Goal: Information Seeking & Learning: Learn about a topic

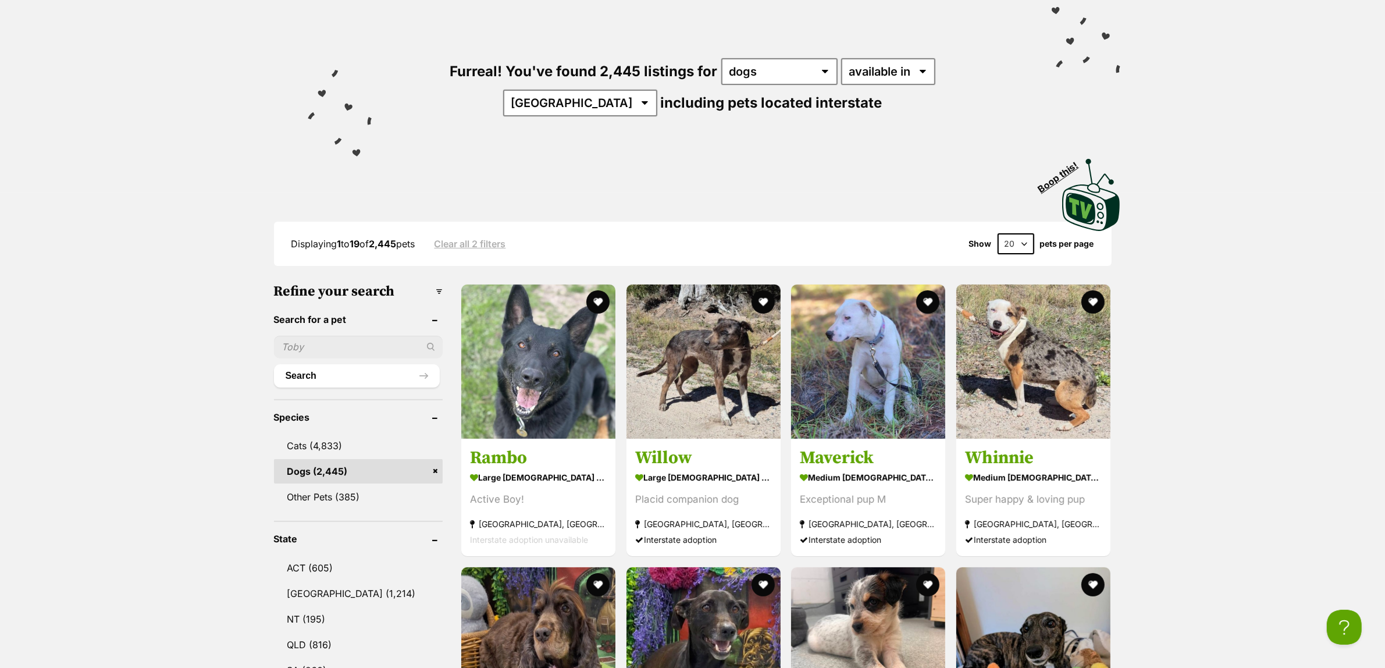
click at [307, 345] on input "text" at bounding box center [358, 347] width 169 height 22
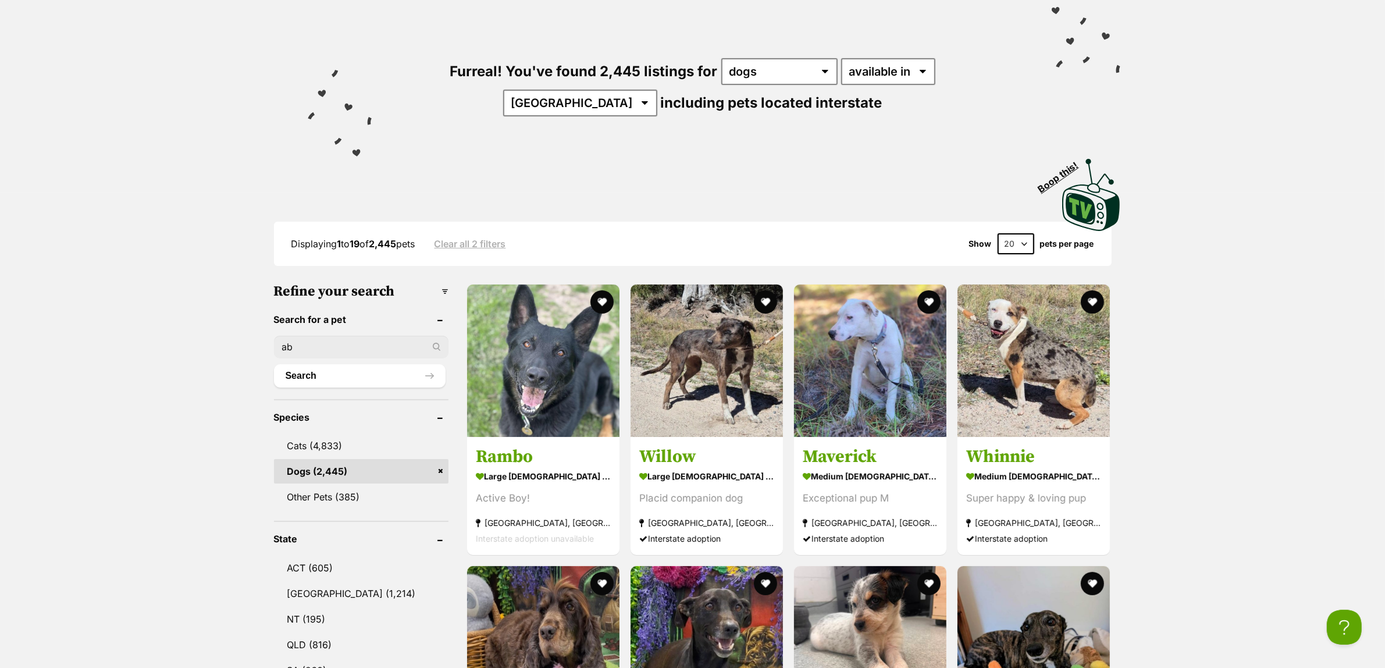
type input "a"
type input "labrador"
click at [274, 364] on button "Search" at bounding box center [360, 375] width 172 height 23
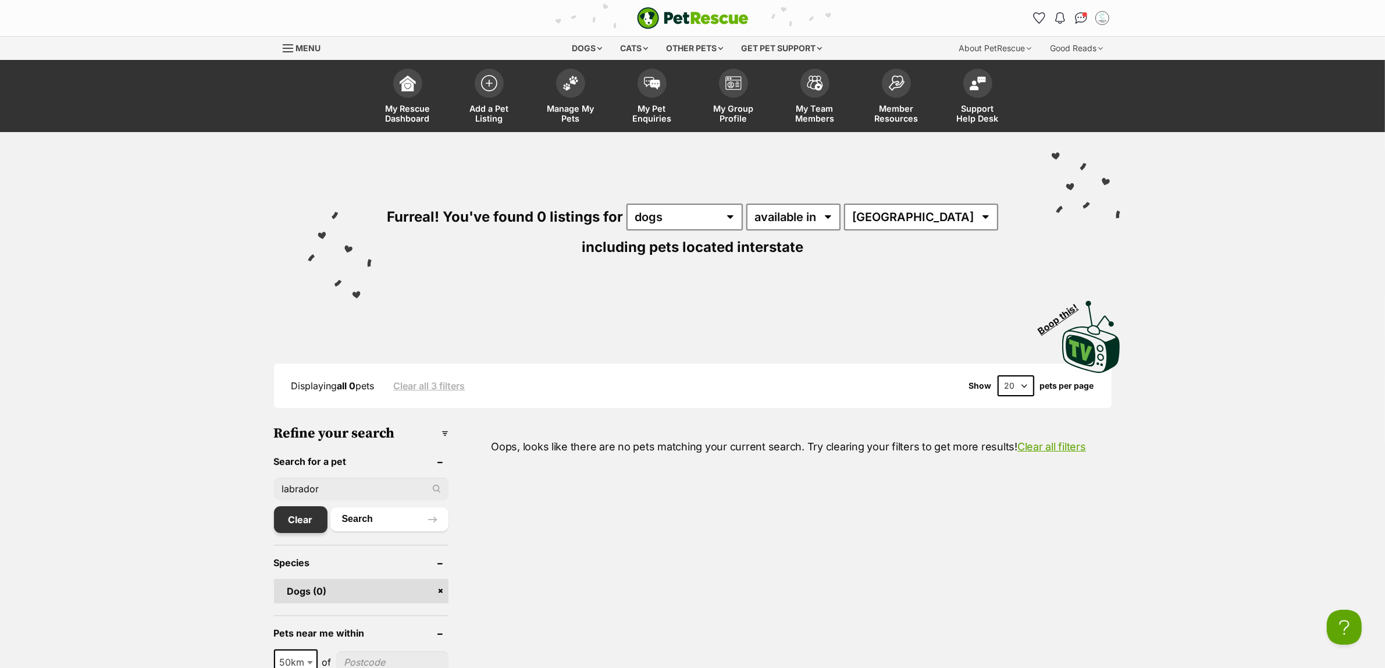
click at [306, 515] on link "Clear" at bounding box center [300, 519] width 53 height 27
